Goal: Contribute content

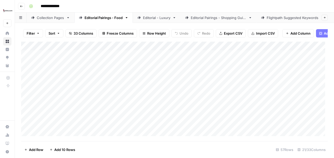
click at [53, 17] on div "Collection Pages" at bounding box center [50, 17] width 27 height 5
click at [99, 17] on div "Editorial Pairings - Food" at bounding box center [104, 17] width 38 height 5
click at [47, 17] on div "Collection Pages" at bounding box center [50, 17] width 27 height 5
click at [96, 17] on div "Editorial Pairings - Food" at bounding box center [104, 17] width 38 height 5
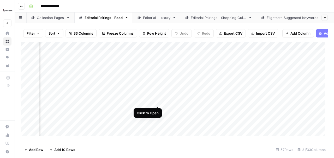
click at [157, 101] on div "Add Column" at bounding box center [174, 90] width 307 height 97
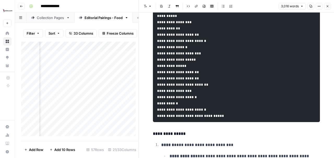
scroll to position [1235, 0]
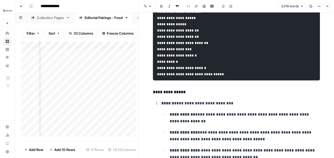
click at [328, 6] on icon "button" at bounding box center [327, 6] width 3 height 3
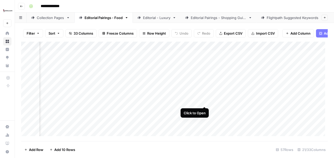
click at [205, 101] on div "Add Column" at bounding box center [174, 90] width 307 height 97
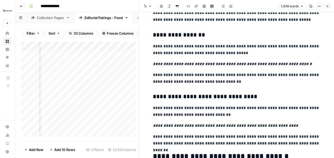
scroll to position [365, 0]
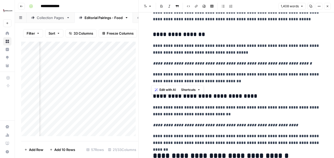
drag, startPoint x: 242, startPoint y: 82, endPoint x: 149, endPoint y: 35, distance: 104.2
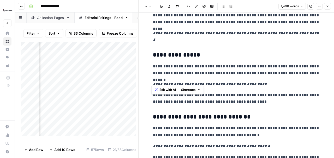
scroll to position [522, 0]
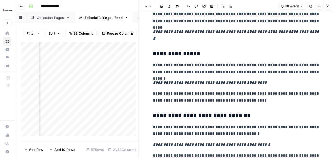
click at [260, 112] on h3 "**********" at bounding box center [236, 115] width 167 height 7
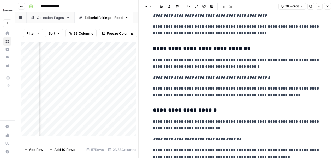
scroll to position [591, 0]
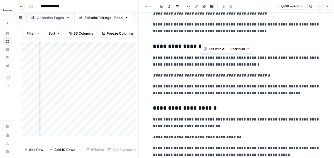
drag, startPoint x: 200, startPoint y: 39, endPoint x: 235, endPoint y: 38, distance: 34.7
click at [235, 43] on h3 "**********" at bounding box center [236, 46] width 167 height 7
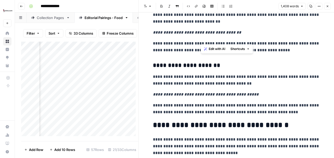
scroll to position [713, 0]
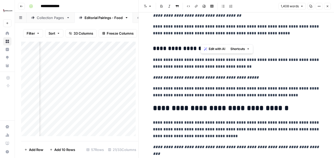
click at [279, 89] on p "**********" at bounding box center [236, 92] width 167 height 14
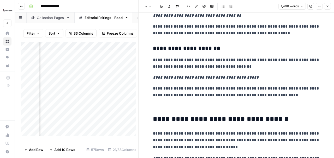
click at [259, 6] on div "Font style Bold Italic Block quote Code block Link Image Insert Table Bulleted …" at bounding box center [209, 6] width 135 height 7
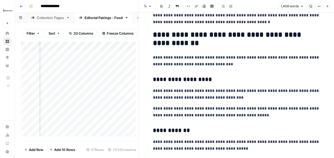
scroll to position [1113, 0]
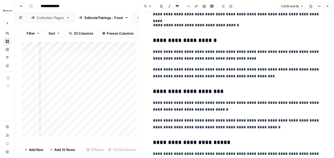
click at [327, 7] on icon "button" at bounding box center [327, 6] width 3 height 3
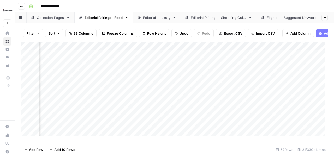
scroll to position [0, 497]
